Goal: Navigation & Orientation: Find specific page/section

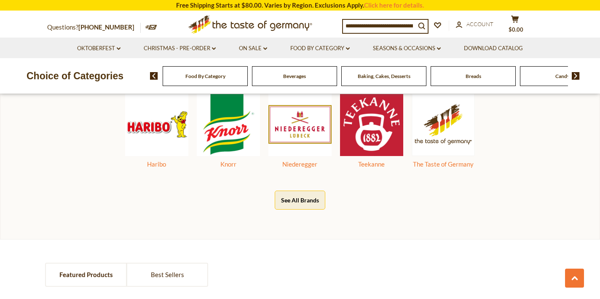
scroll to position [447, 0]
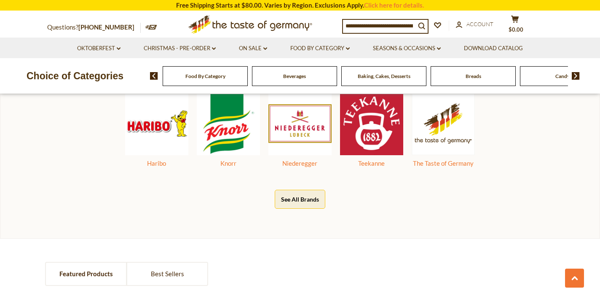
click at [304, 201] on button "See All Brands" at bounding box center [300, 199] width 51 height 19
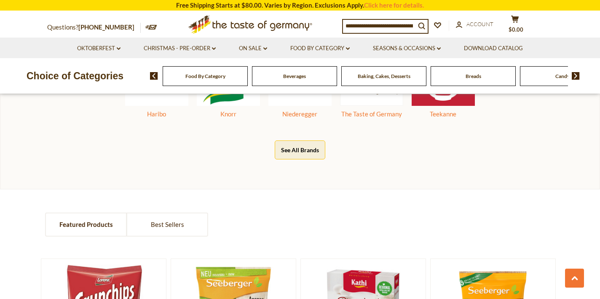
scroll to position [497, 0]
click at [248, 80] on div "Breads" at bounding box center [205, 76] width 85 height 20
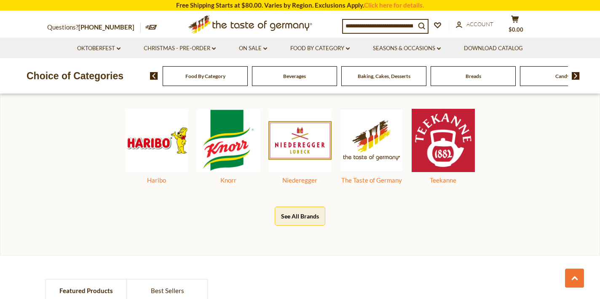
scroll to position [410, 0]
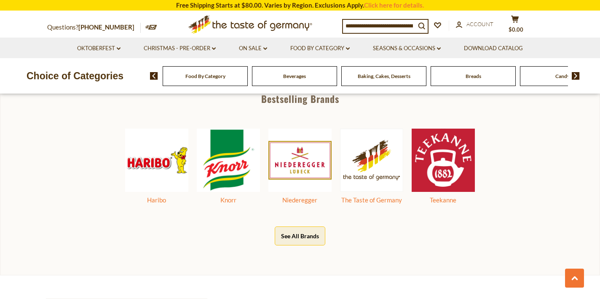
click at [476, 74] on span "Breads" at bounding box center [473, 76] width 16 height 6
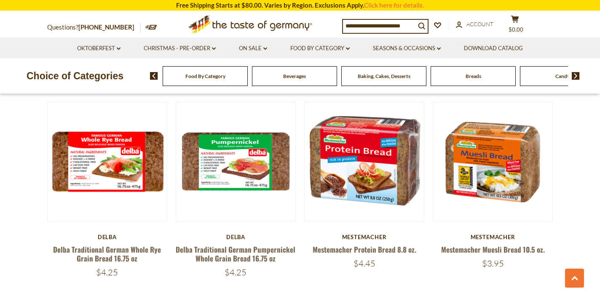
scroll to position [1457, 0]
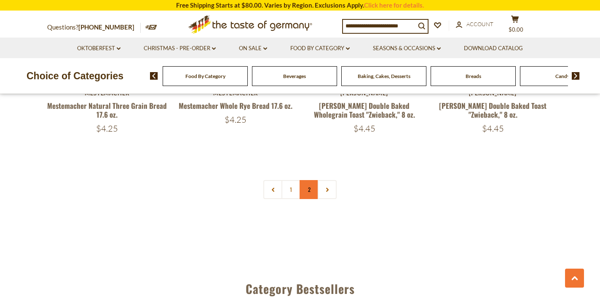
click at [310, 187] on link "2" at bounding box center [308, 189] width 19 height 19
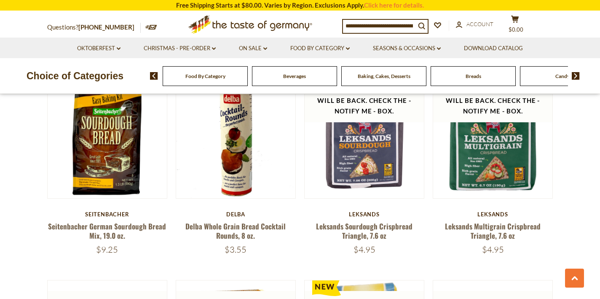
scroll to position [0, 0]
